Goal: Task Accomplishment & Management: Complete application form

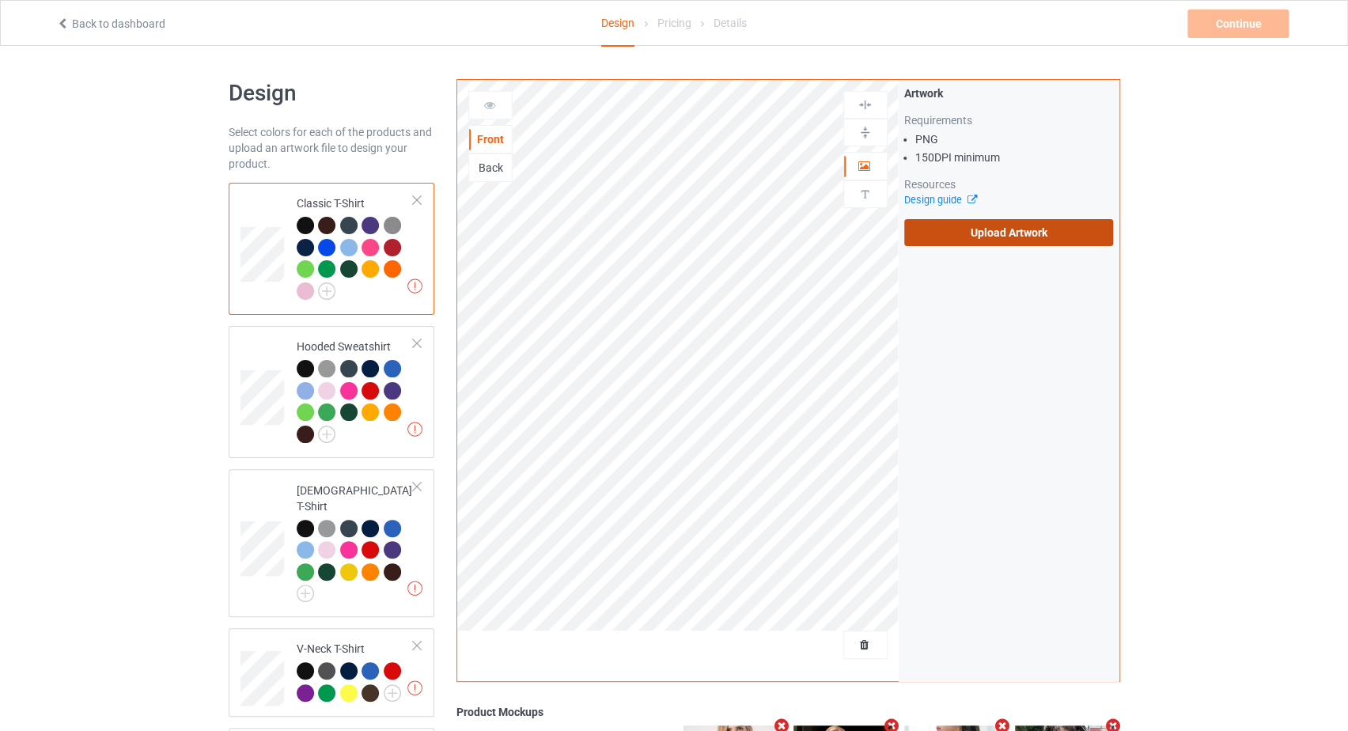
click at [1019, 237] on label "Upload Artwork" at bounding box center [1009, 232] width 210 height 27
click at [0, 0] on input "Upload Artwork" at bounding box center [0, 0] width 0 height 0
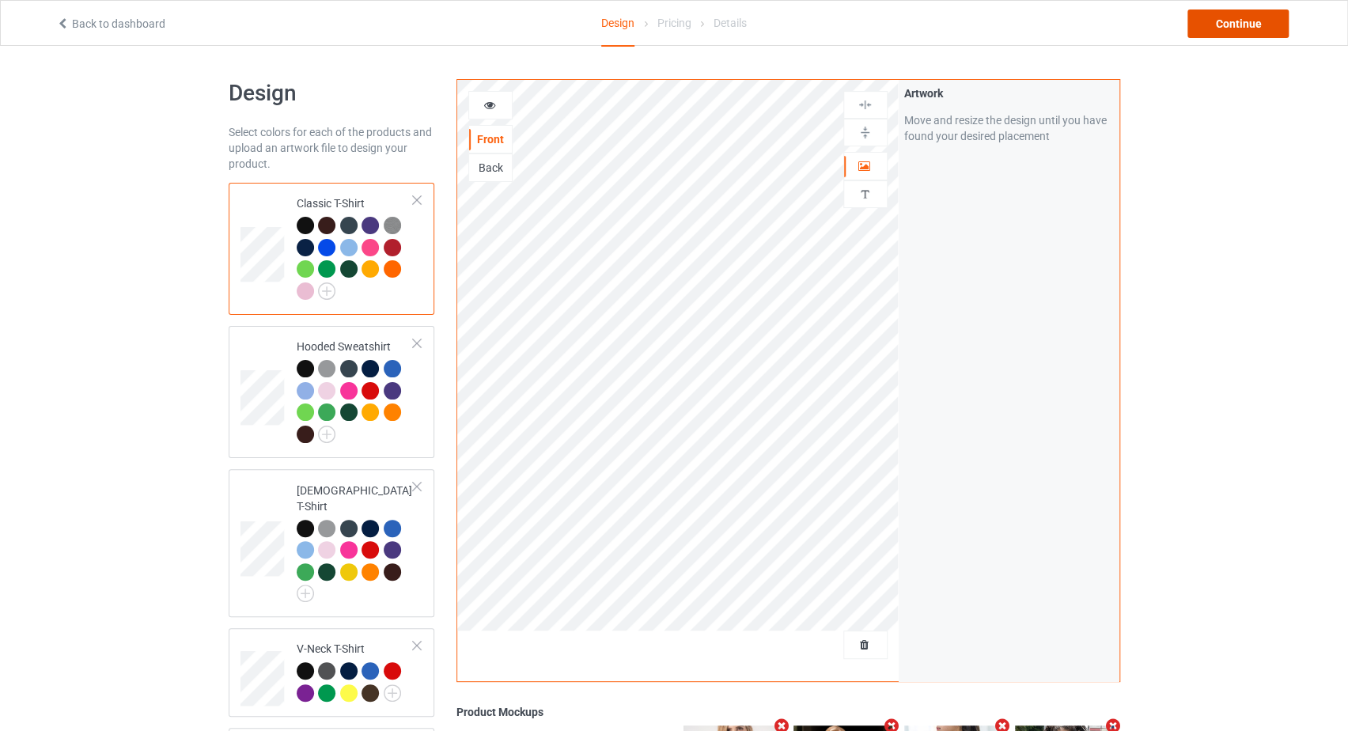
click at [1206, 25] on div "Continue" at bounding box center [1237, 23] width 101 height 28
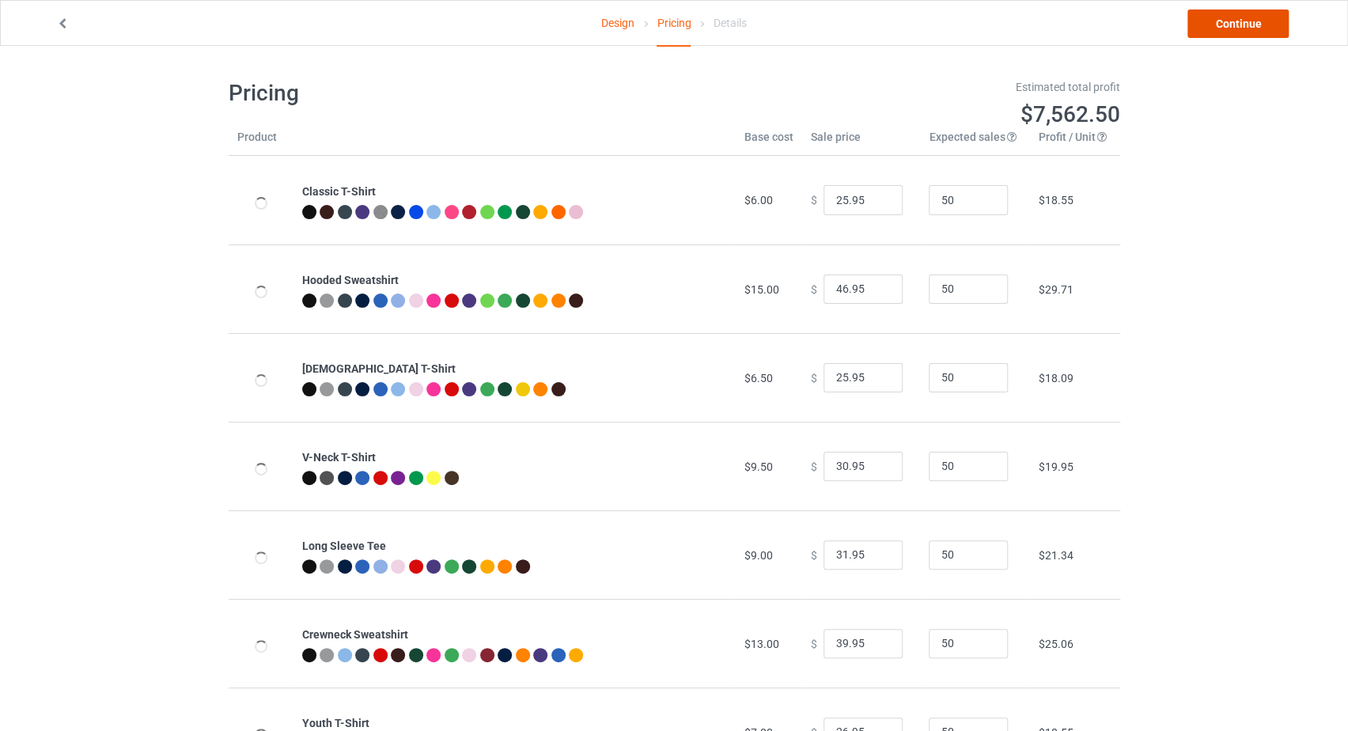
click at [1223, 25] on link "Continue" at bounding box center [1237, 23] width 101 height 28
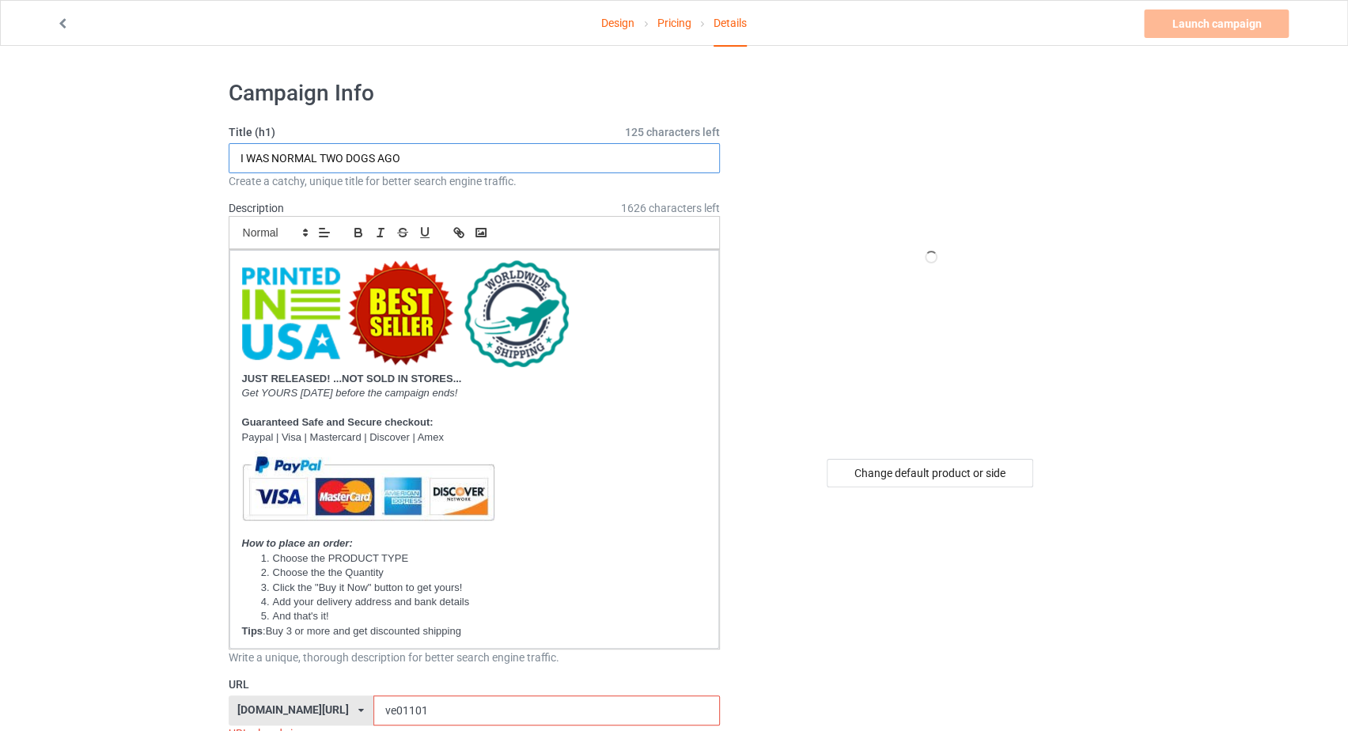
click at [487, 167] on input "I WAS NORMAL TWO DOGS AGO" at bounding box center [475, 158] width 492 height 30
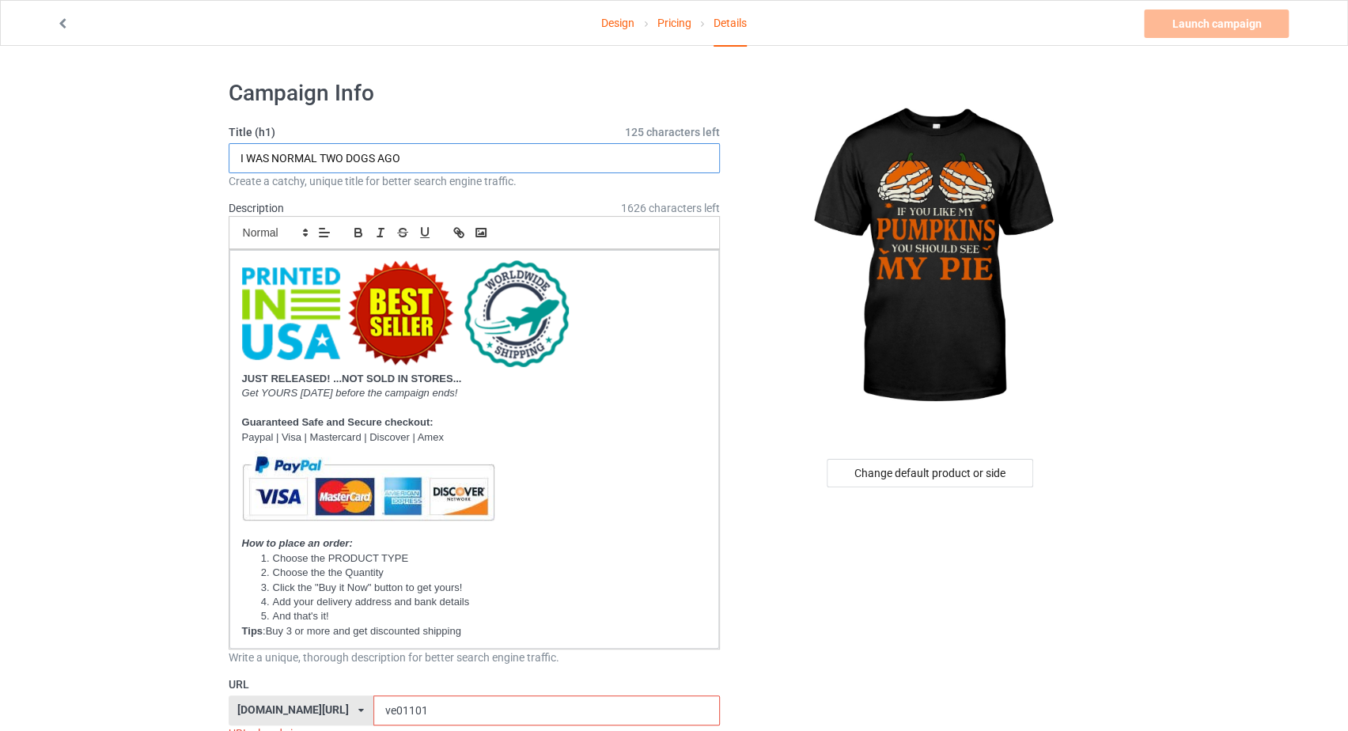
drag, startPoint x: 8, startPoint y: 161, endPoint x: -21, endPoint y: 161, distance: 29.3
click at [0, 161] on html "Design Pricing Details Launch campaign Invalid campaign URL Campaign Info Title…" at bounding box center [674, 365] width 1348 height 731
paste input "f You Like My Pumpkins You Should See My Pie"
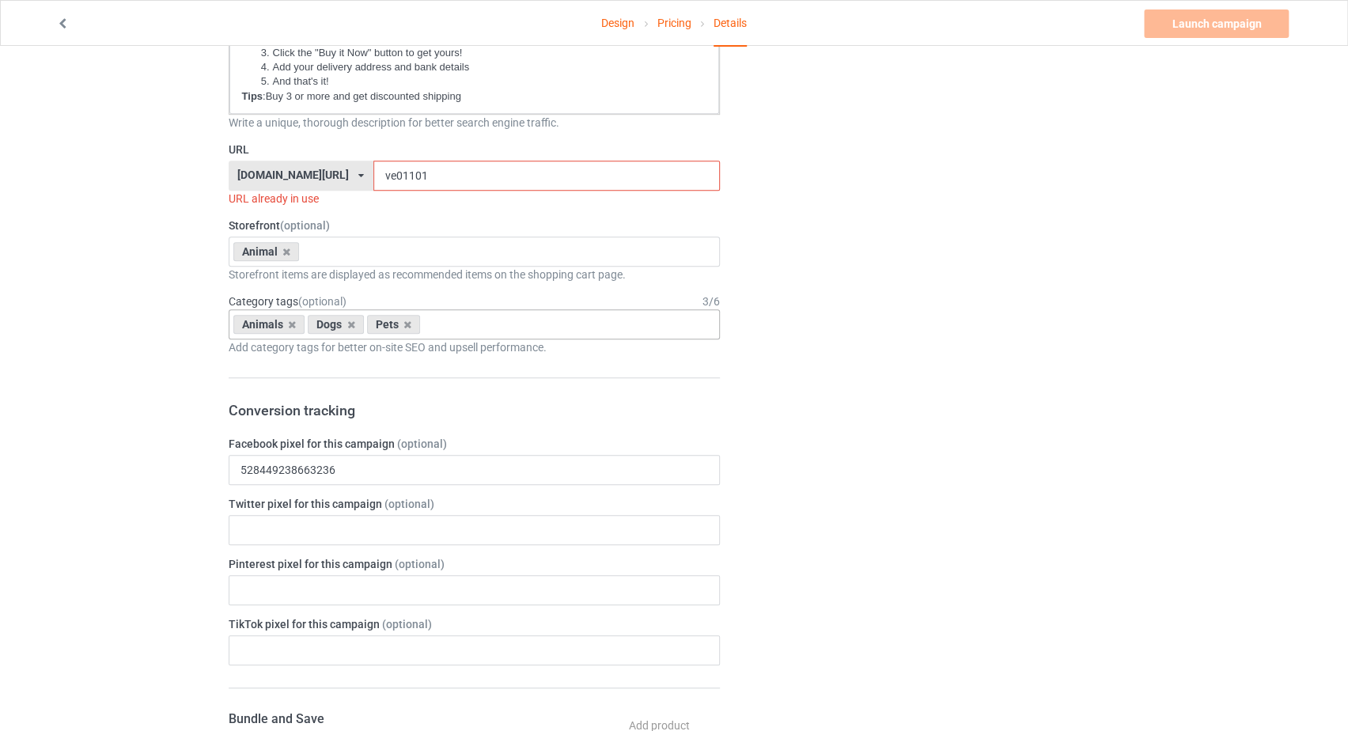
scroll to position [503, 0]
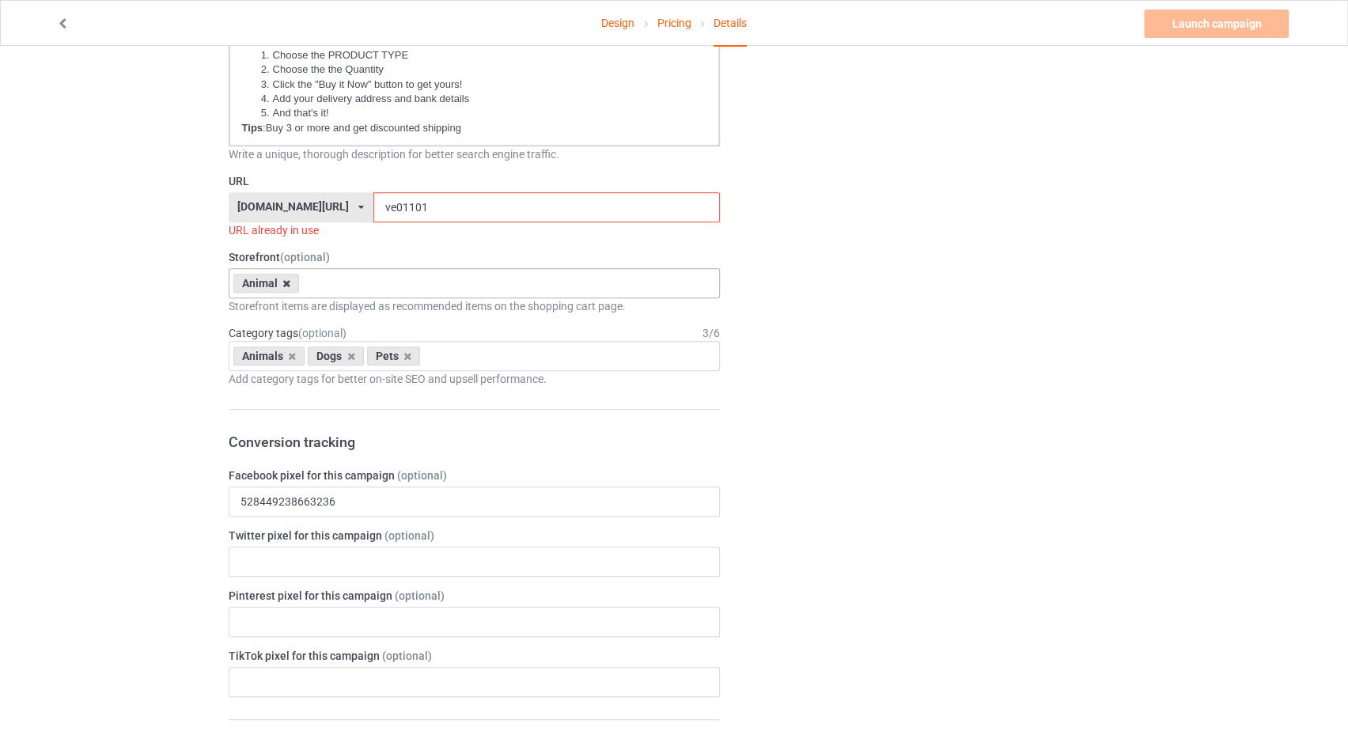
type input "If You Like My Pumpkins You Should See My Pie"
click at [285, 281] on icon at bounding box center [286, 283] width 8 height 10
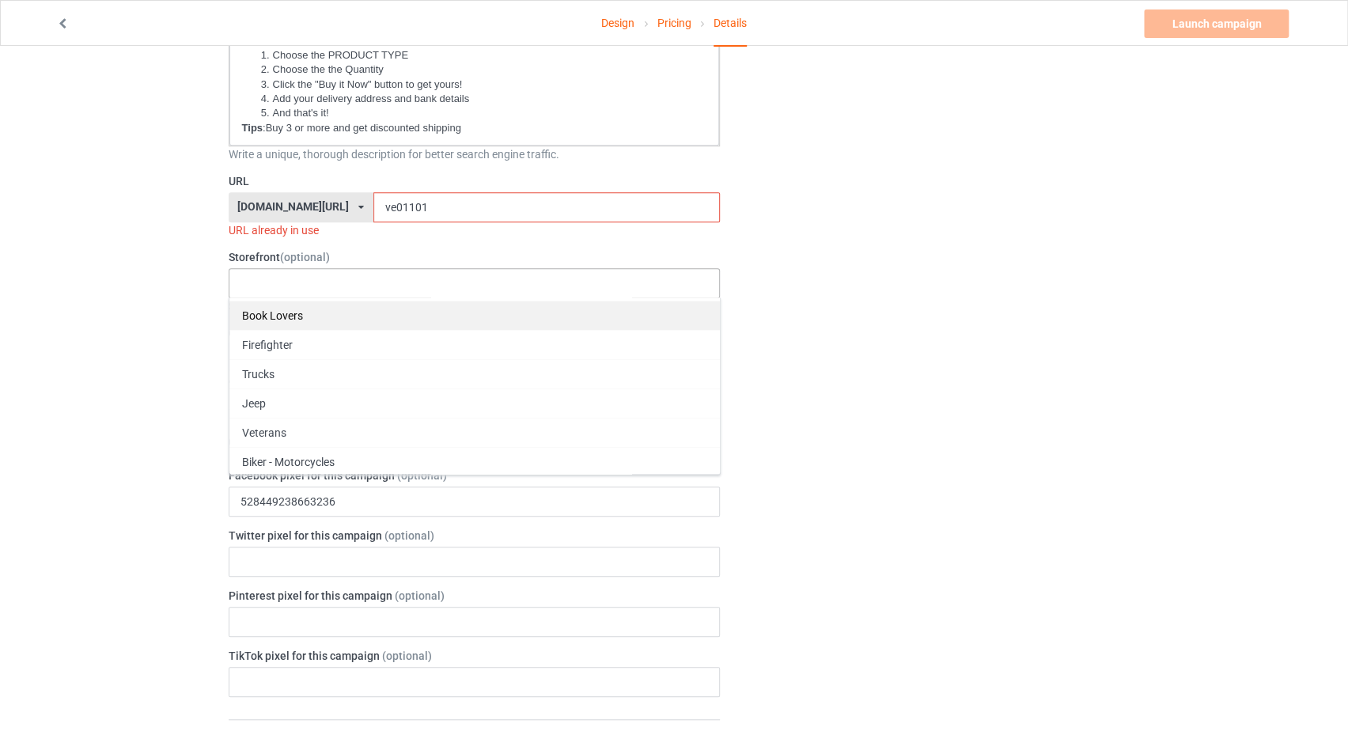
scroll to position [0, 0]
click at [272, 316] on div "Family" at bounding box center [474, 311] width 490 height 29
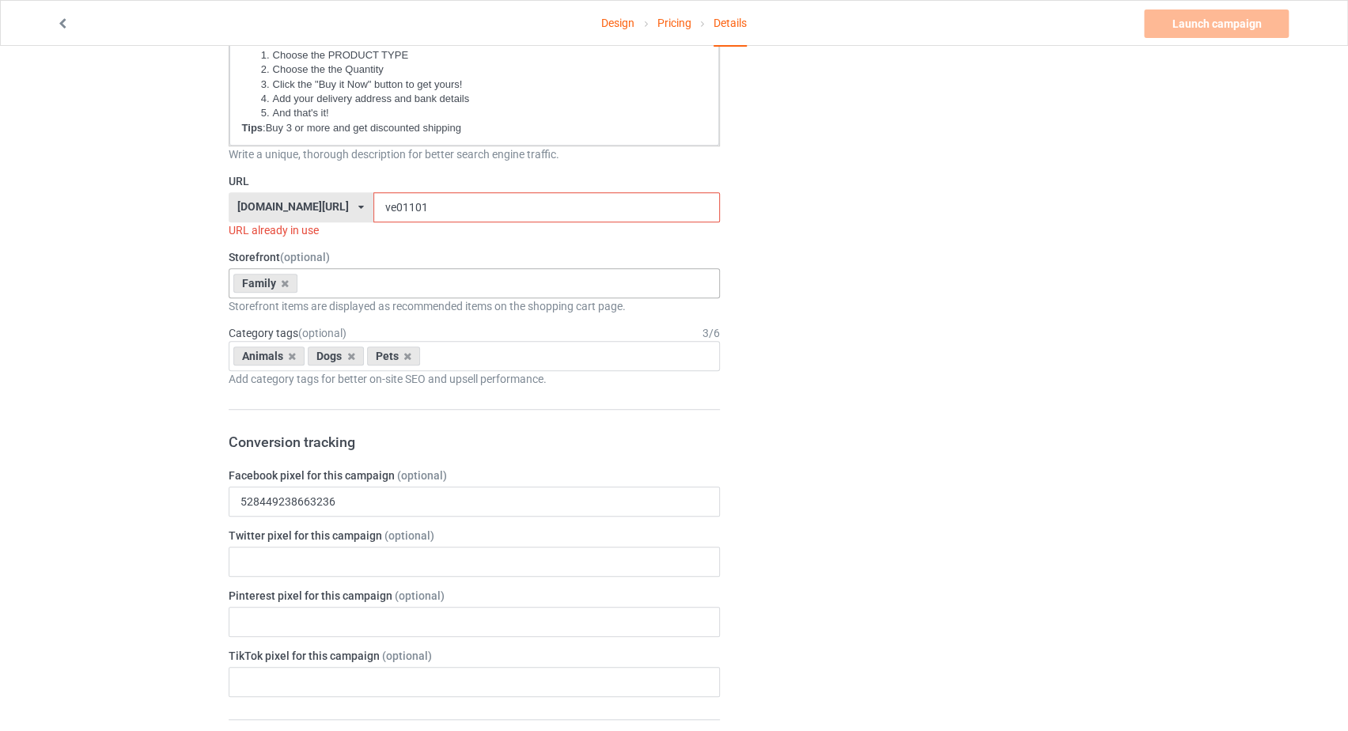
drag, startPoint x: 408, startPoint y: 208, endPoint x: 344, endPoint y: 208, distance: 64.1
click at [373, 208] on input "ve01101" at bounding box center [546, 207] width 346 height 30
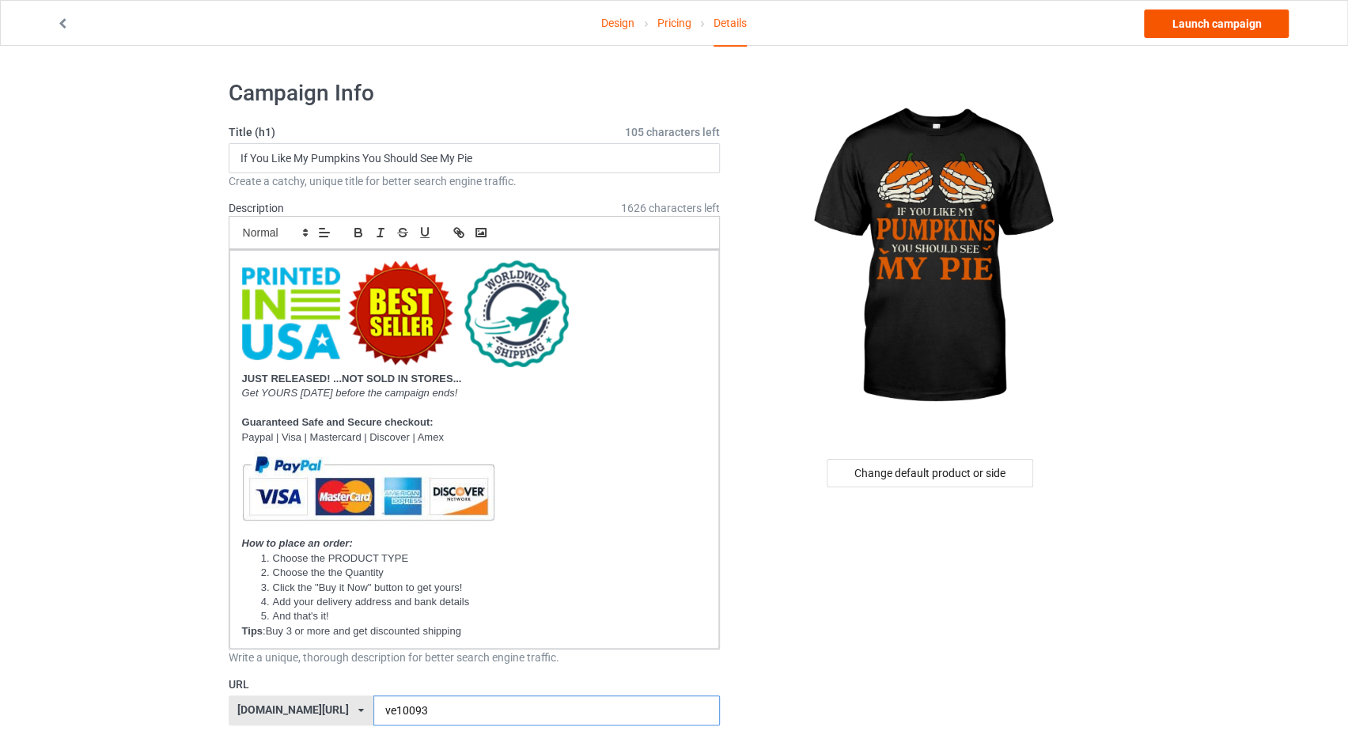
type input "ve10093"
click at [1210, 25] on link "Launch campaign" at bounding box center [1216, 23] width 145 height 28
